Goal: Transaction & Acquisition: Purchase product/service

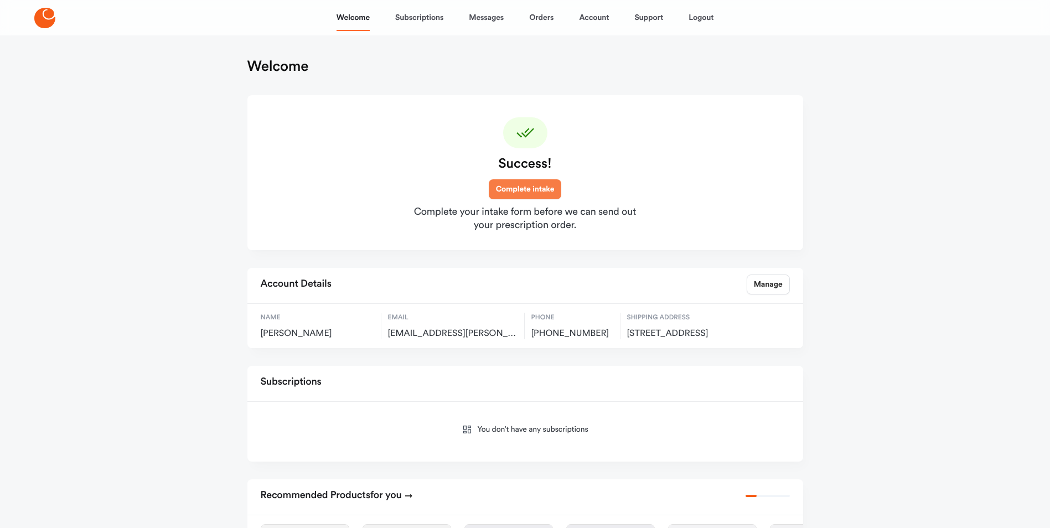
click at [529, 190] on link "Complete intake" at bounding box center [525, 189] width 73 height 20
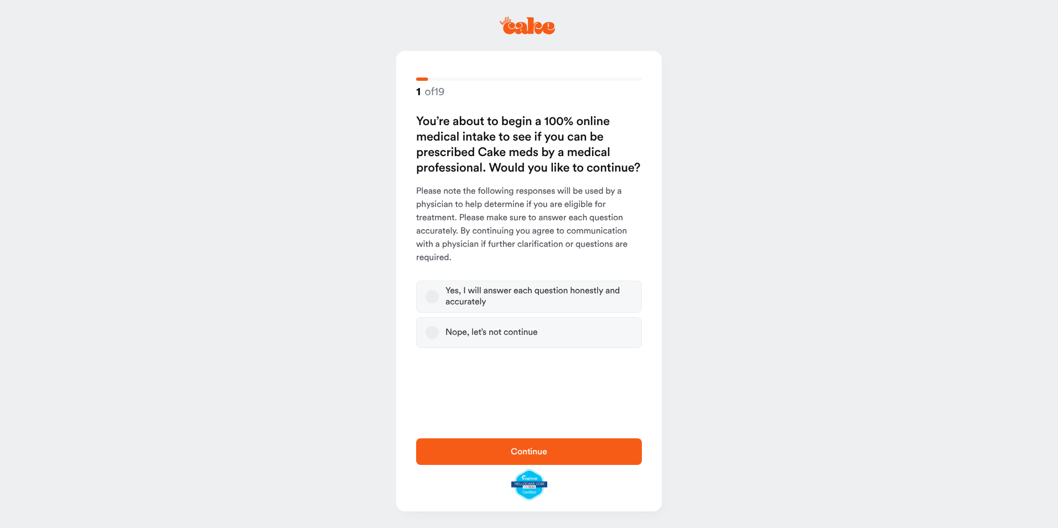
click at [436, 299] on button "Yes, I will answer each question honestly and accurately" at bounding box center [432, 296] width 13 height 13
click at [518, 451] on span "Continue" at bounding box center [529, 451] width 37 height 9
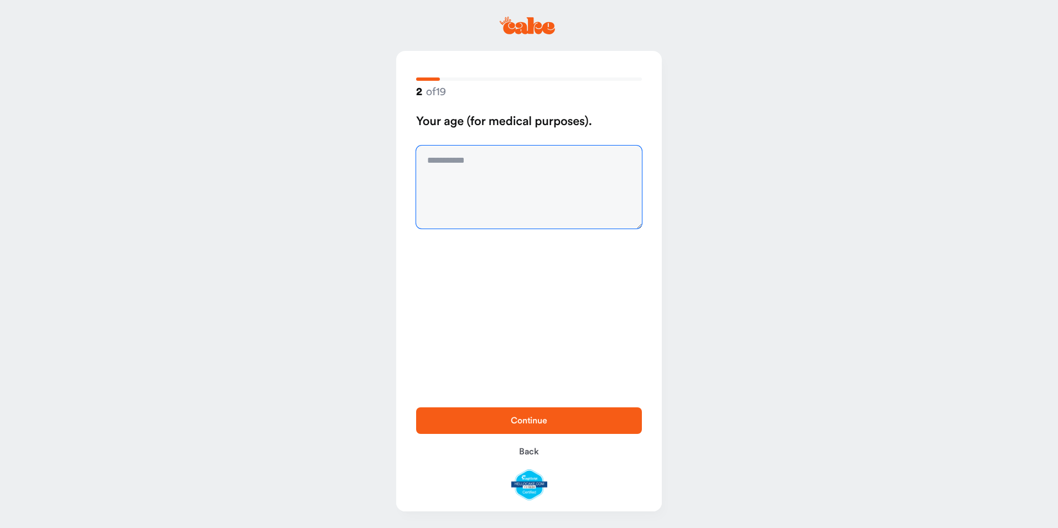
click at [490, 166] on textarea at bounding box center [529, 187] width 226 height 83
type textarea "*"
type textarea "**"
click at [527, 414] on span "Continue" at bounding box center [529, 420] width 190 height 13
click at [464, 165] on textarea at bounding box center [529, 187] width 226 height 83
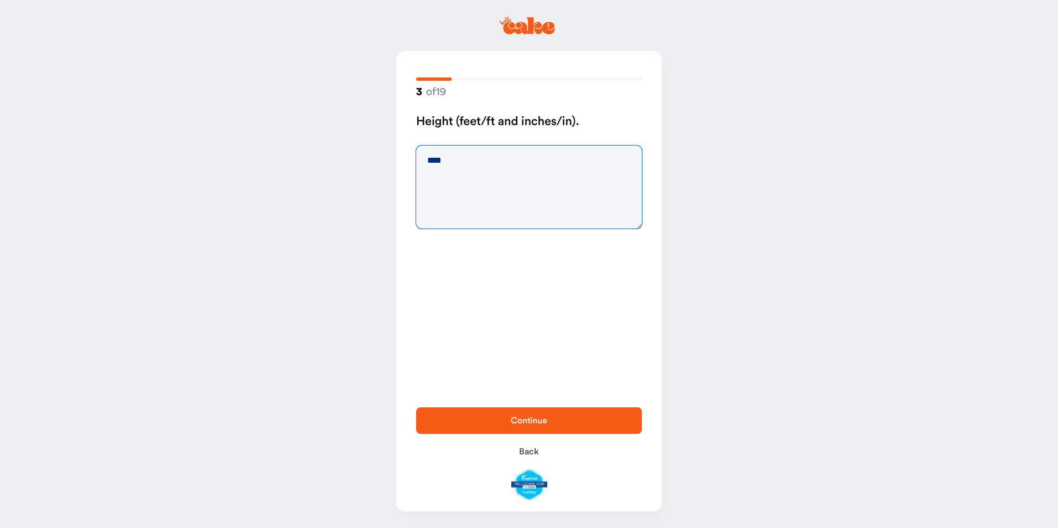
type textarea "****"
click at [532, 423] on span "Continue" at bounding box center [529, 420] width 37 height 9
click at [436, 163] on textarea at bounding box center [529, 187] width 226 height 83
type textarea "***"
click at [535, 416] on span "Continue" at bounding box center [529, 420] width 190 height 13
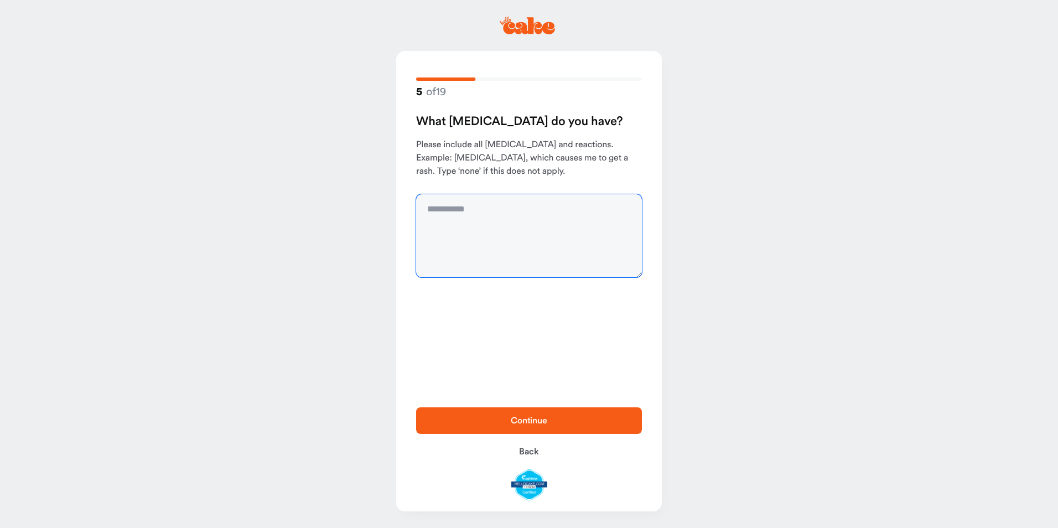
click at [518, 209] on textarea at bounding box center [529, 235] width 226 height 83
type textarea "****"
click at [536, 418] on span "Continue" at bounding box center [529, 420] width 37 height 9
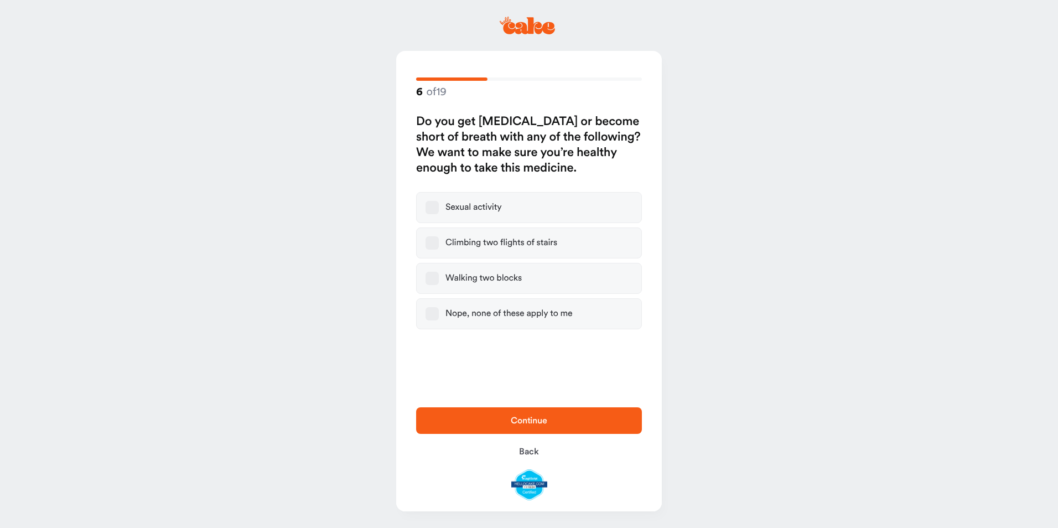
click at [429, 314] on button "Nope, none of these apply to me" at bounding box center [432, 313] width 13 height 13
click at [547, 423] on span "Continue" at bounding box center [529, 420] width 190 height 13
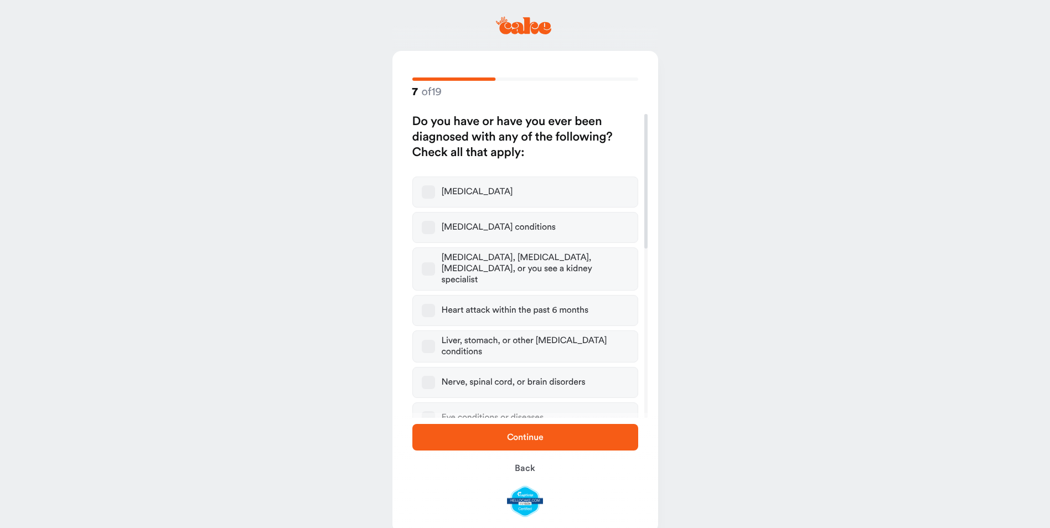
click at [426, 194] on button "[MEDICAL_DATA]" at bounding box center [428, 191] width 13 height 13
click at [541, 436] on span "Continue" at bounding box center [525, 437] width 37 height 9
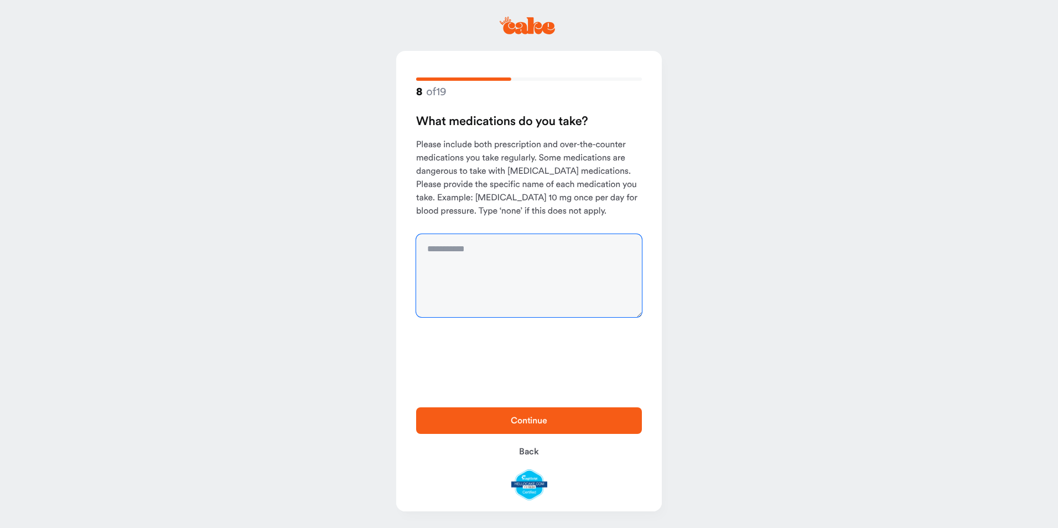
click at [498, 249] on textarea at bounding box center [529, 275] width 226 height 83
type textarea "**********"
click at [536, 421] on span "Continue" at bounding box center [529, 420] width 37 height 9
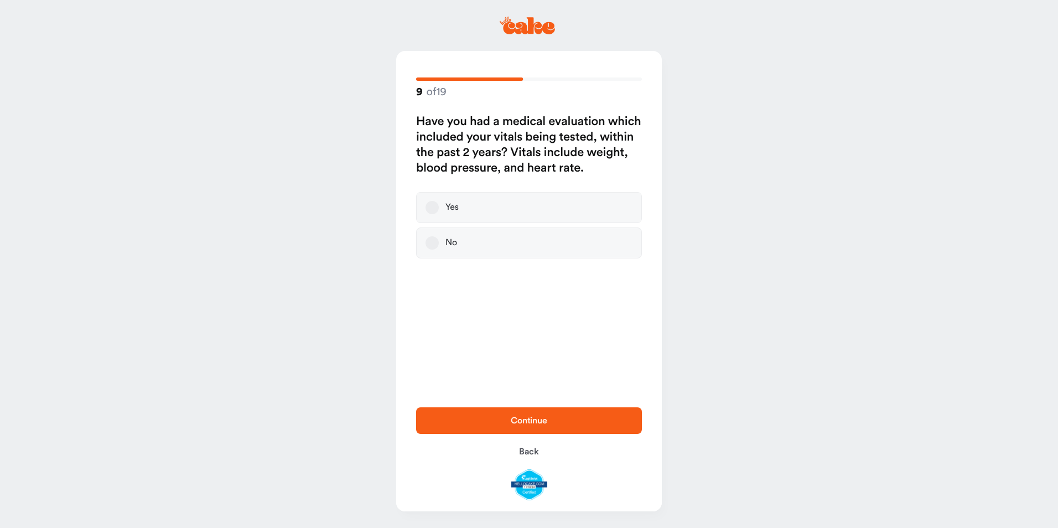
drag, startPoint x: 435, startPoint y: 205, endPoint x: 446, endPoint y: 213, distance: 13.5
click at [437, 205] on button "Yes" at bounding box center [432, 207] width 13 height 13
click at [525, 416] on span "Continue" at bounding box center [529, 420] width 37 height 9
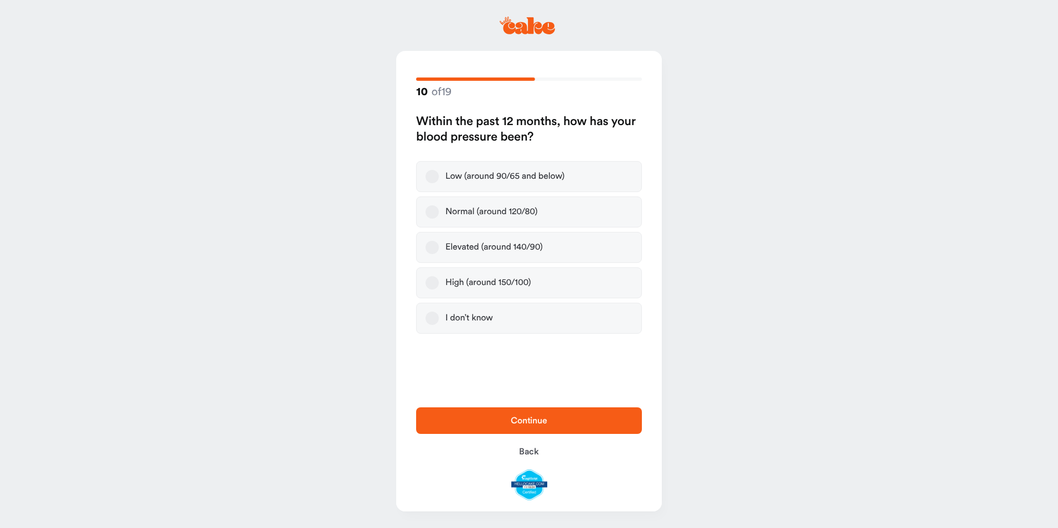
click at [432, 214] on button "Normal (around 120/80)" at bounding box center [432, 211] width 13 height 13
click at [529, 421] on span "Continue" at bounding box center [529, 420] width 37 height 9
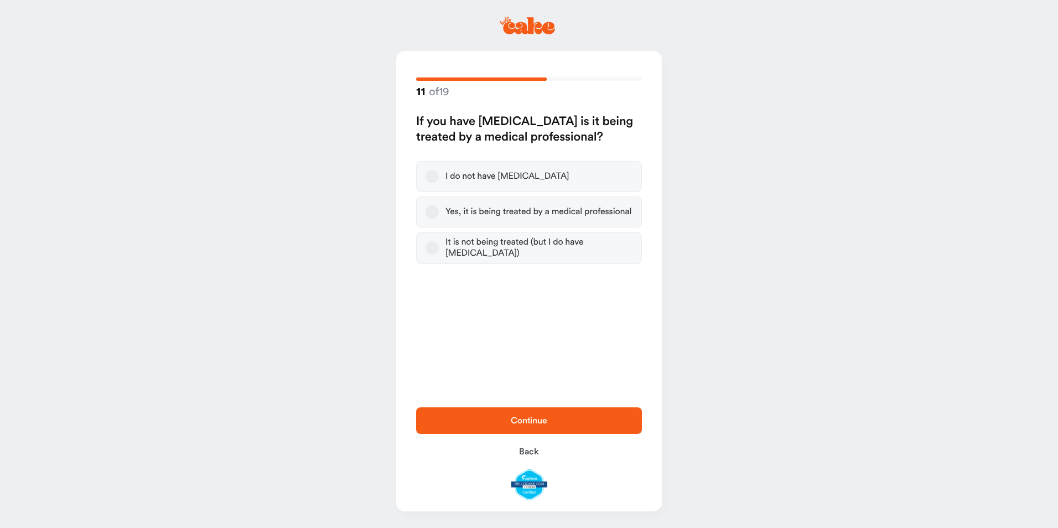
click at [432, 174] on button "I do not have [MEDICAL_DATA]" at bounding box center [432, 176] width 13 height 13
click at [526, 418] on span "Continue" at bounding box center [529, 420] width 37 height 9
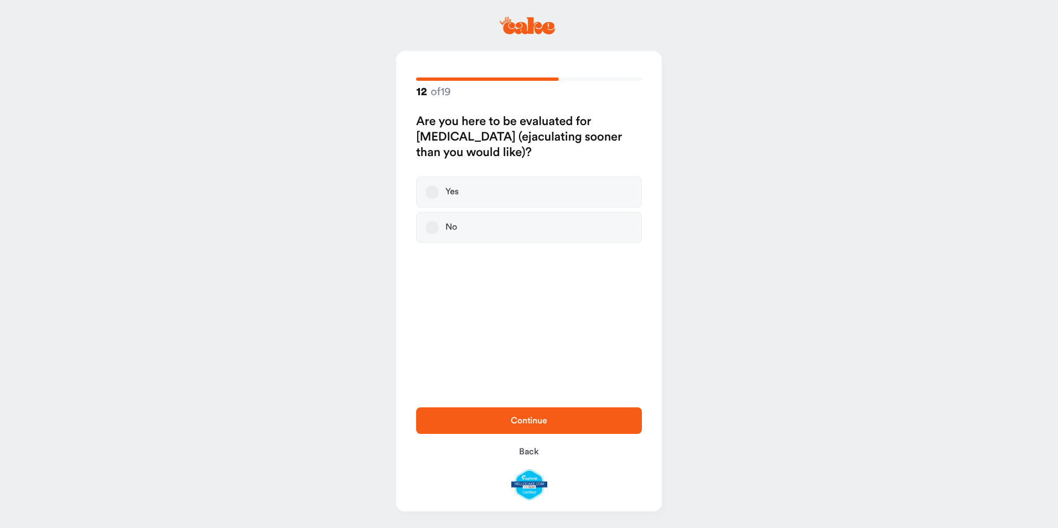
click at [433, 191] on button "Yes" at bounding box center [432, 191] width 13 height 13
click at [546, 416] on span "Continue" at bounding box center [529, 420] width 190 height 13
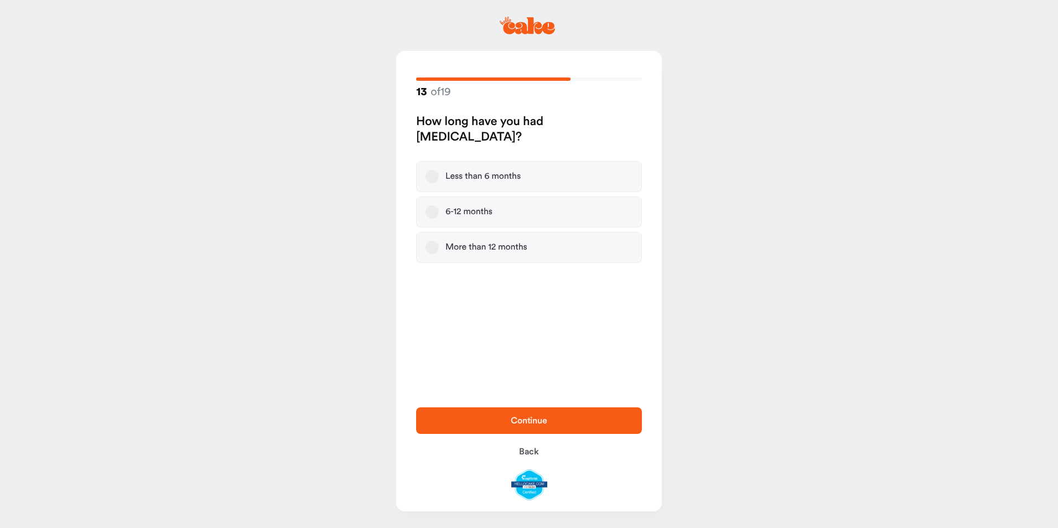
drag, startPoint x: 432, startPoint y: 247, endPoint x: 430, endPoint y: 258, distance: 11.3
click at [432, 249] on button "More than 12 months" at bounding box center [432, 247] width 13 height 13
click at [534, 415] on span "Continue" at bounding box center [529, 420] width 190 height 13
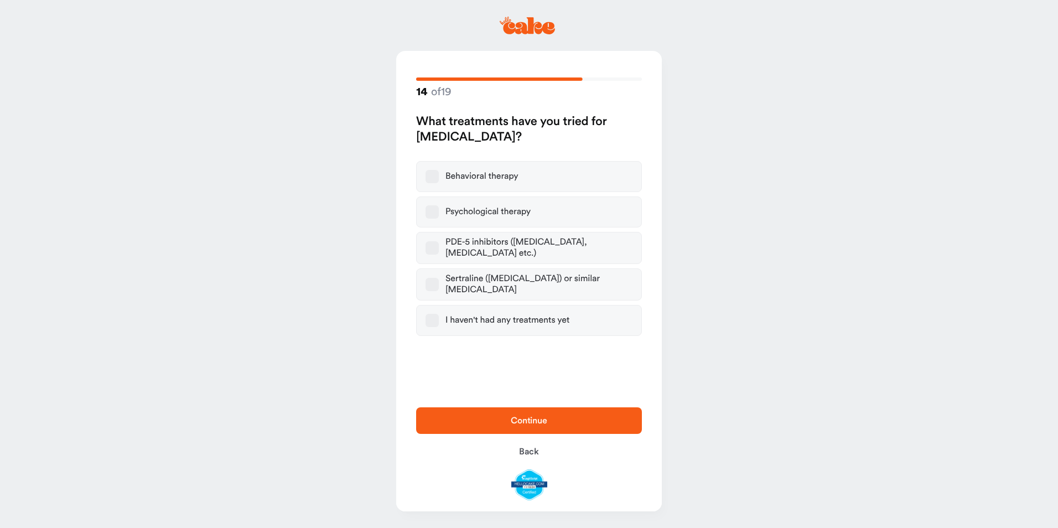
click at [431, 246] on button "PDE-5 inhibitors ([MEDICAL_DATA], [MEDICAL_DATA] etc.)" at bounding box center [432, 247] width 13 height 13
click at [533, 416] on span "Continue" at bounding box center [529, 420] width 37 height 9
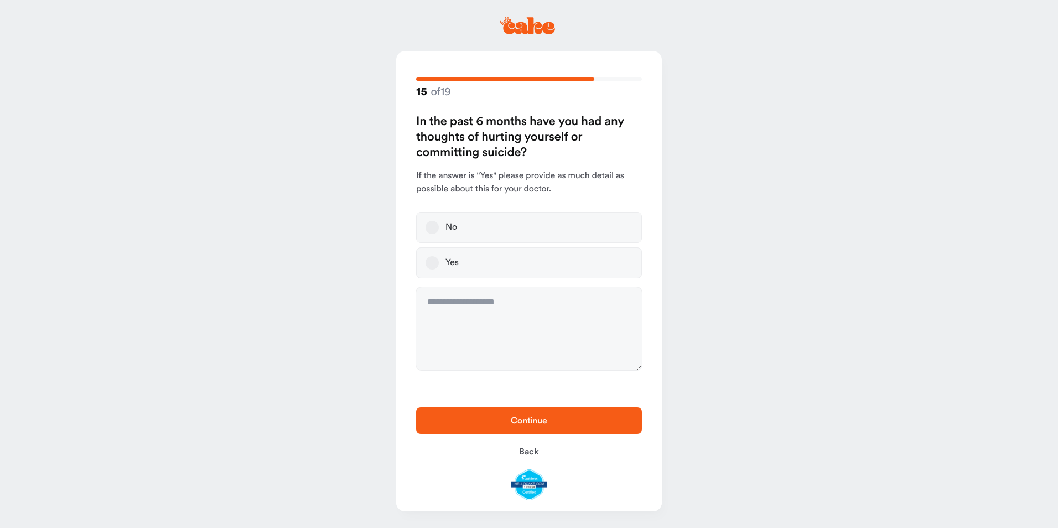
click at [432, 223] on button "No" at bounding box center [432, 227] width 13 height 13
click at [530, 418] on span "Continue" at bounding box center [529, 420] width 37 height 9
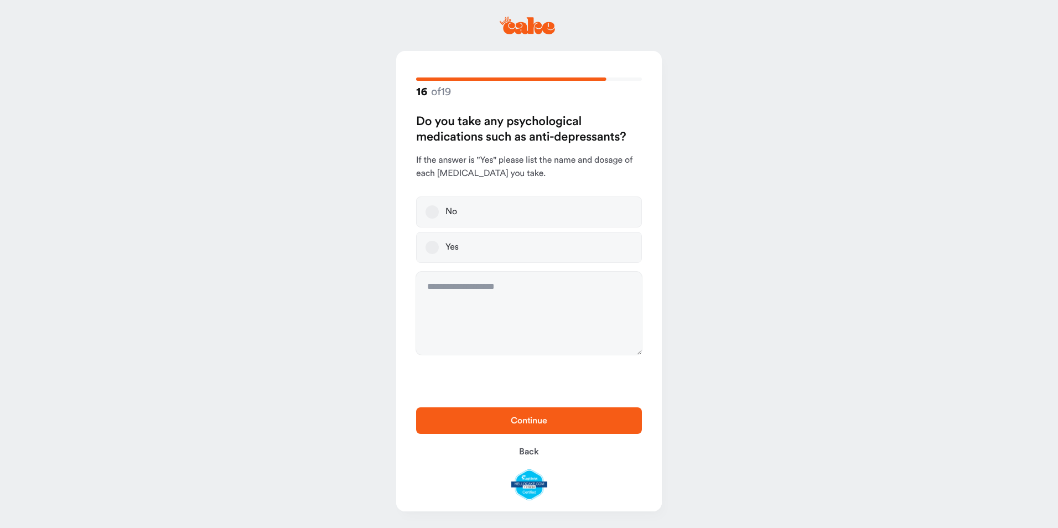
click at [432, 207] on button "No" at bounding box center [432, 211] width 13 height 13
click at [521, 415] on span "Continue" at bounding box center [529, 420] width 190 height 13
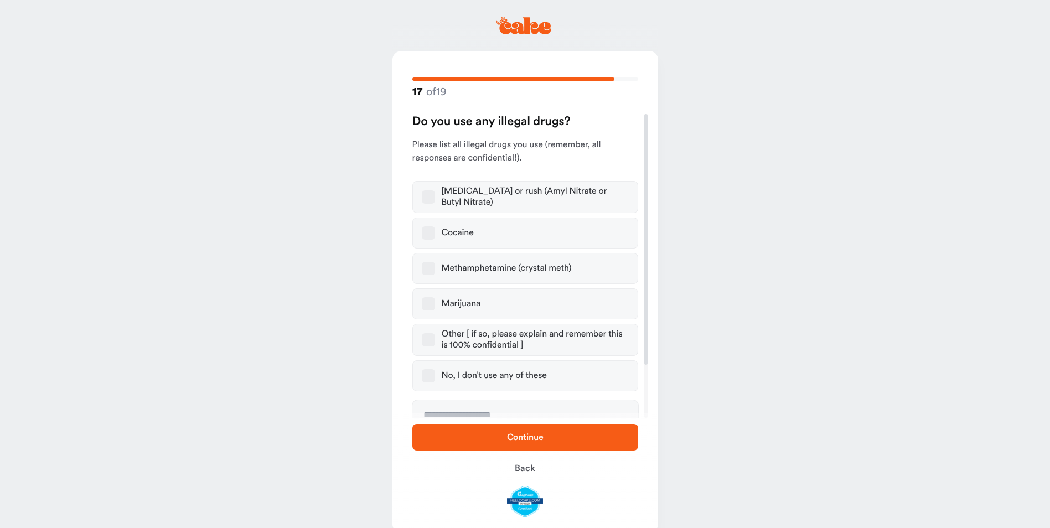
click at [429, 372] on button "No, I don’t use any of these" at bounding box center [428, 375] width 13 height 13
click at [528, 438] on span "Continue" at bounding box center [525, 437] width 37 height 9
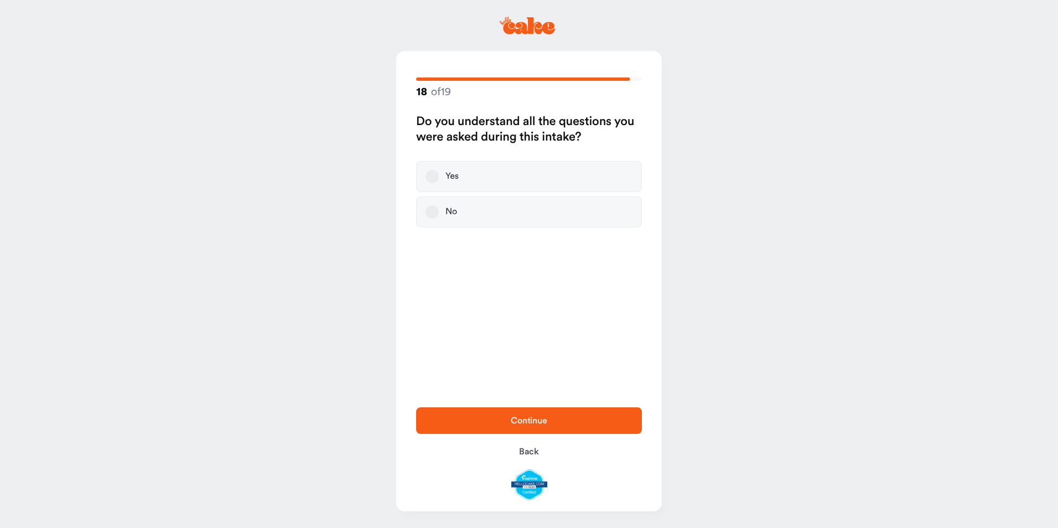
click at [438, 175] on label "Yes" at bounding box center [529, 176] width 226 height 31
click at [438, 175] on button "Yes" at bounding box center [432, 176] width 13 height 13
click at [533, 418] on span "Continue" at bounding box center [529, 420] width 37 height 9
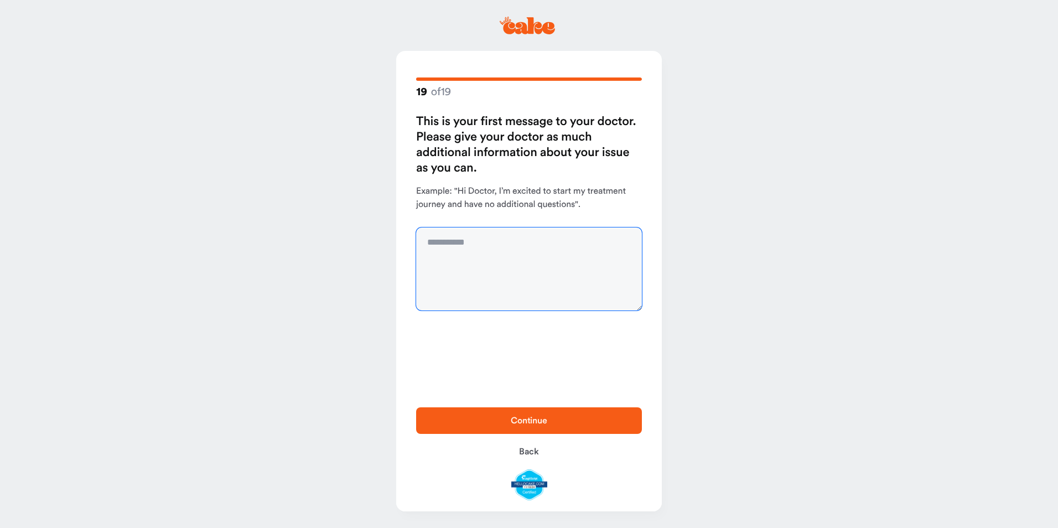
click at [449, 243] on textarea at bounding box center [529, 269] width 226 height 83
type textarea "**********"
click at [524, 415] on span "Continue" at bounding box center [529, 420] width 190 height 13
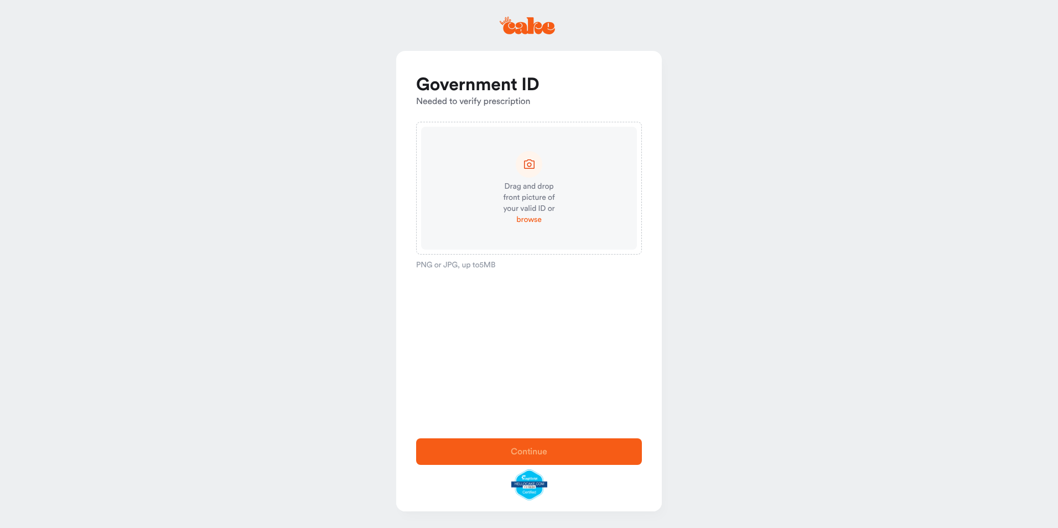
click at [531, 216] on span "browse" at bounding box center [528, 219] width 25 height 11
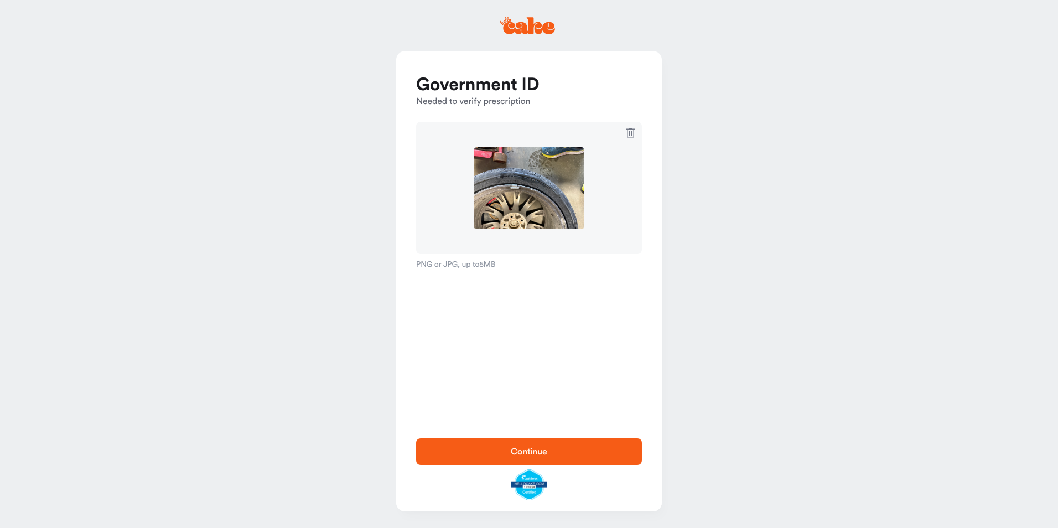
click at [633, 130] on icon at bounding box center [631, 132] width 14 height 13
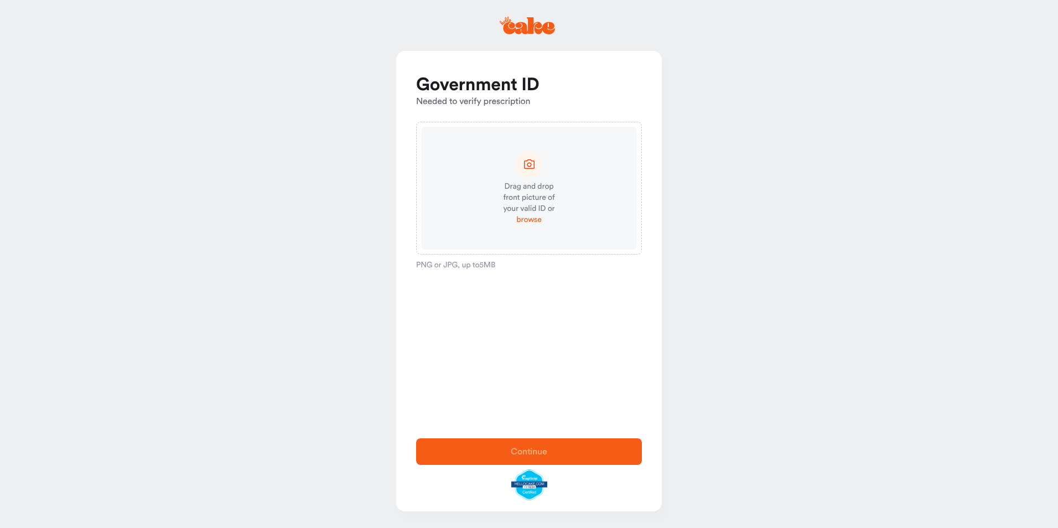
click at [528, 219] on span "browse" at bounding box center [528, 219] width 25 height 11
click at [632, 131] on icon at bounding box center [631, 132] width 8 height 9
click at [528, 214] on span "browse" at bounding box center [528, 219] width 25 height 11
click at [635, 131] on icon at bounding box center [631, 132] width 14 height 13
click at [529, 216] on span "browse" at bounding box center [528, 219] width 25 height 11
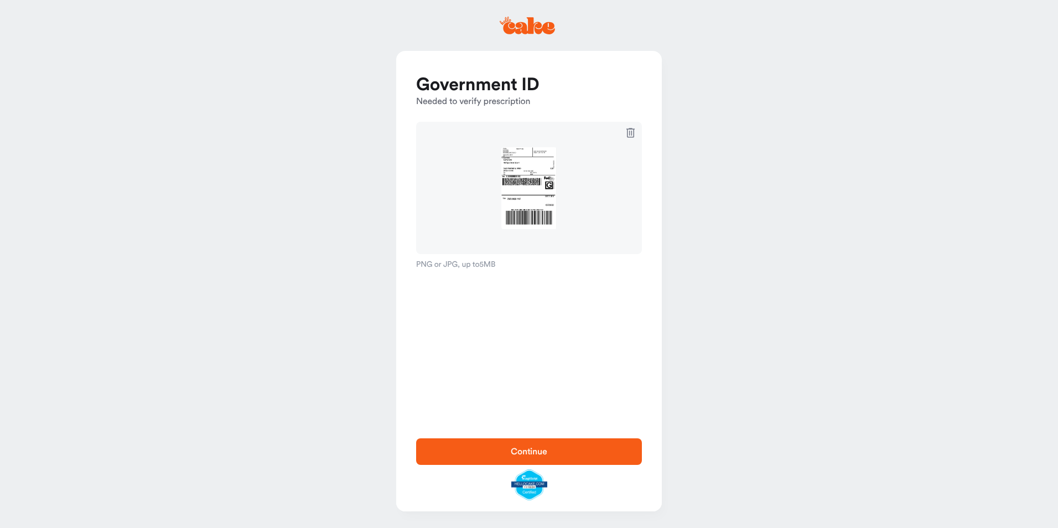
click at [634, 131] on icon at bounding box center [631, 132] width 8 height 9
click at [526, 221] on span "browse" at bounding box center [528, 219] width 25 height 11
click at [534, 450] on span "Continue" at bounding box center [529, 451] width 37 height 9
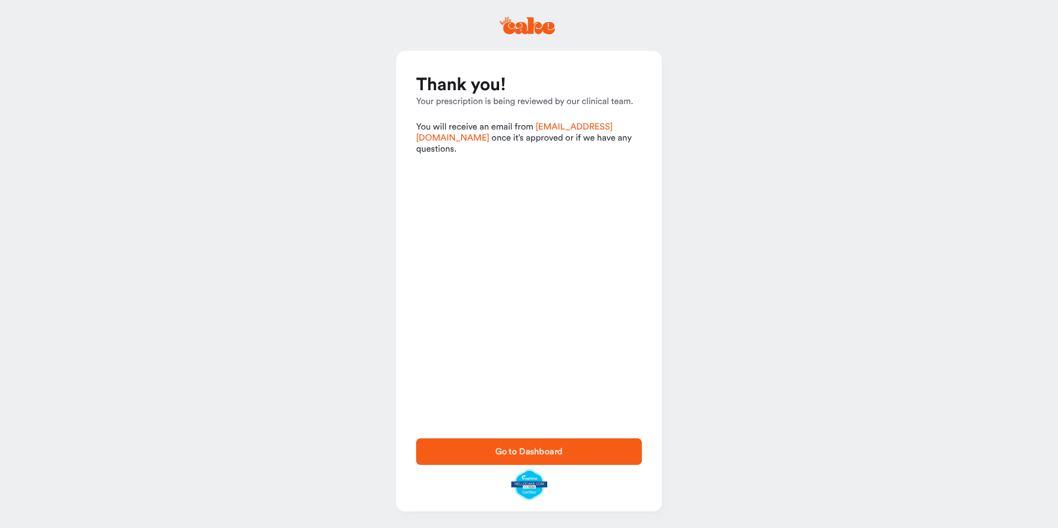
click at [537, 452] on span "Go to Dashboard" at bounding box center [529, 451] width 68 height 9
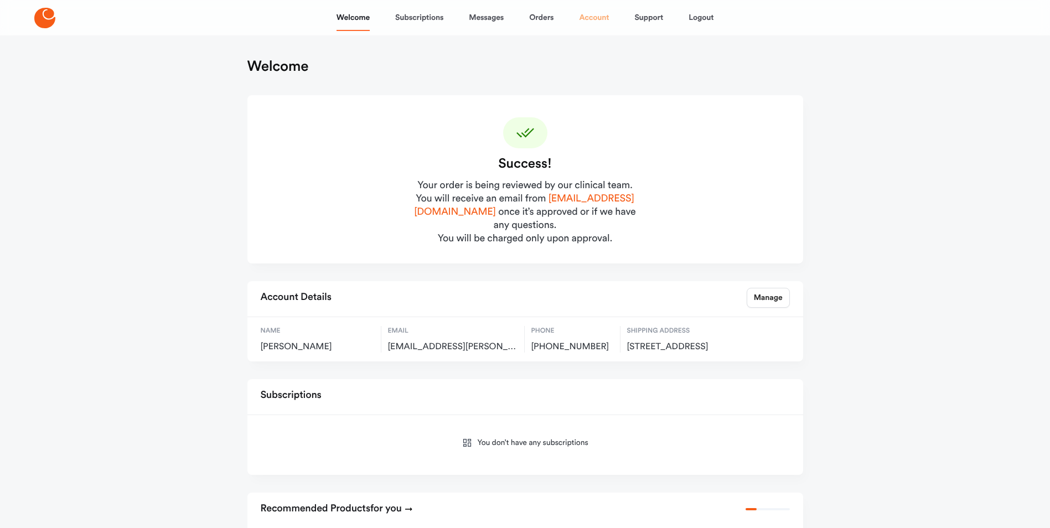
click at [599, 17] on link "Account" at bounding box center [594, 17] width 30 height 27
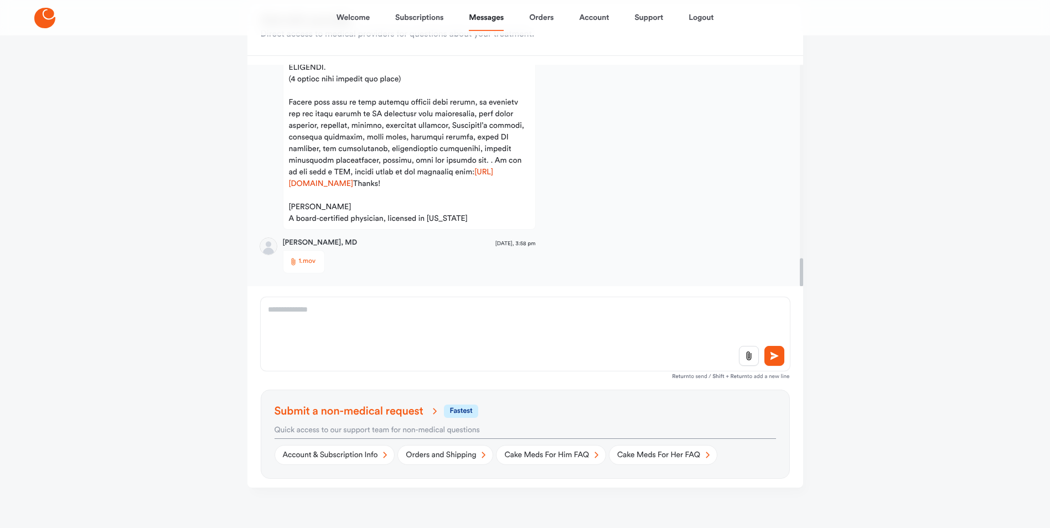
scroll to position [95, 0]
